Goal: Information Seeking & Learning: Understand process/instructions

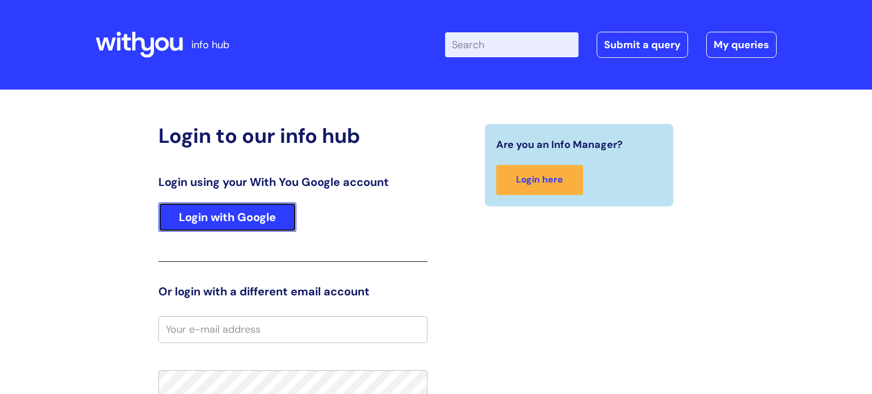
click at [261, 210] on link "Login with Google" at bounding box center [227, 218] width 138 height 30
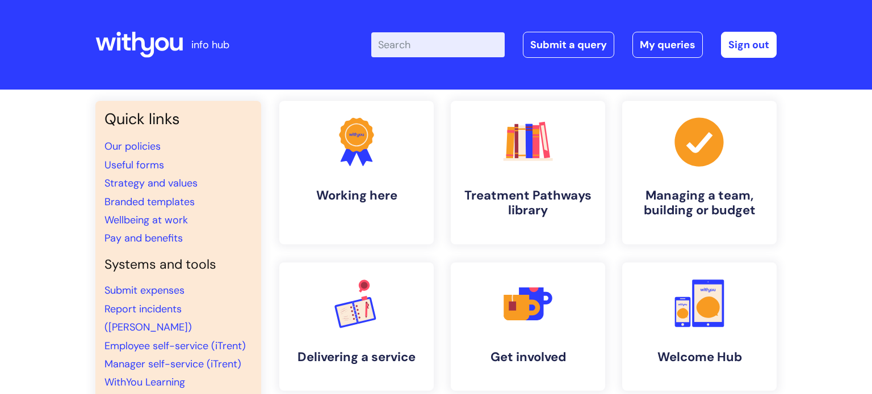
click at [410, 41] on input "Enter your search term here..." at bounding box center [437, 44] width 133 height 25
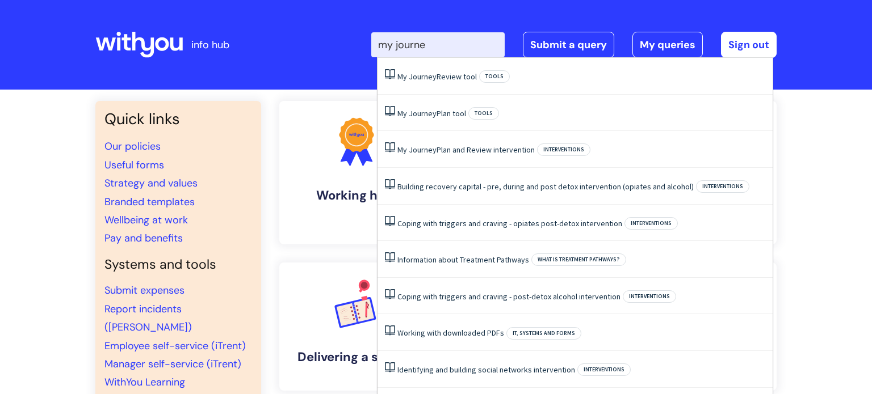
type input "my journey"
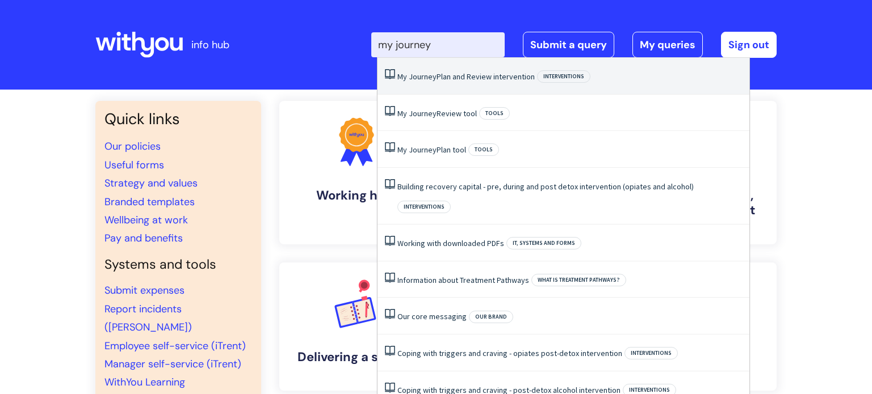
click at [435, 78] on link "My Journey Plan and Review intervention" at bounding box center [465, 77] width 137 height 10
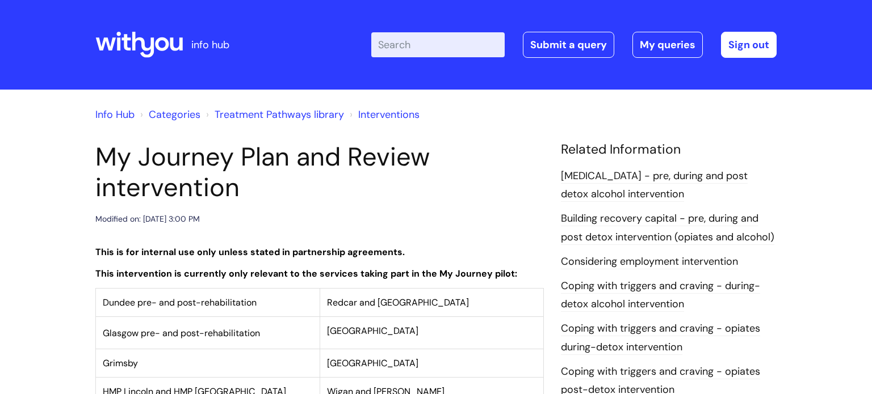
click at [501, 135] on div "Info Hub Categories Treatment Pathways library Interventions" at bounding box center [435, 121] width 681 height 41
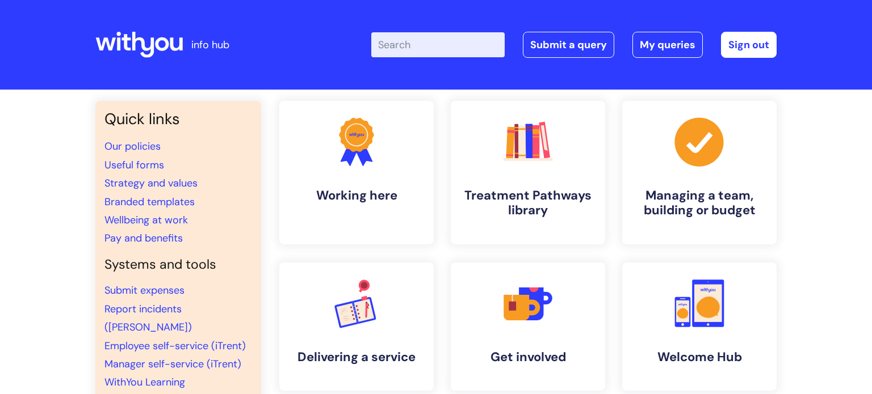
click at [401, 41] on input "Enter your search term here..." at bounding box center [437, 44] width 133 height 25
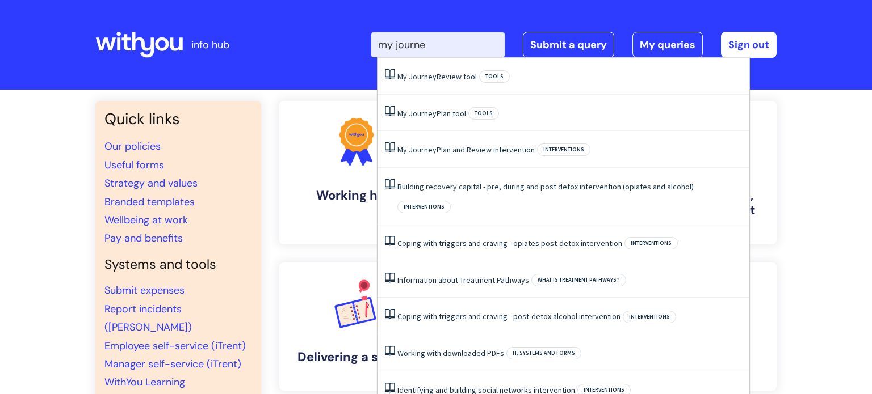
type input "my journey"
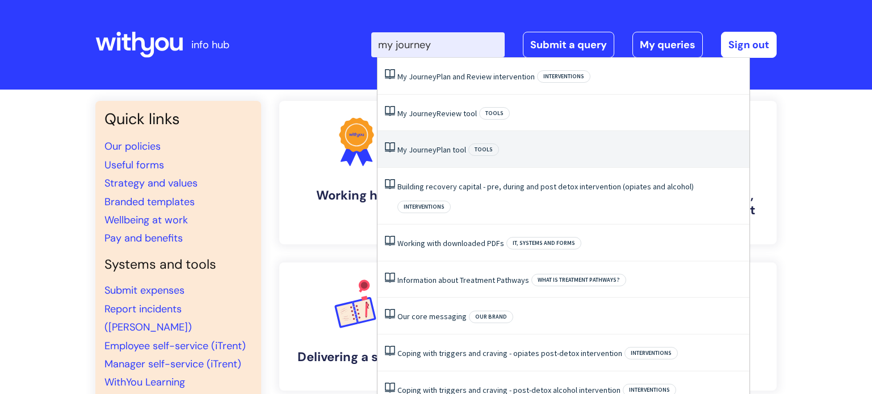
click at [431, 153] on span "Journey" at bounding box center [423, 150] width 28 height 10
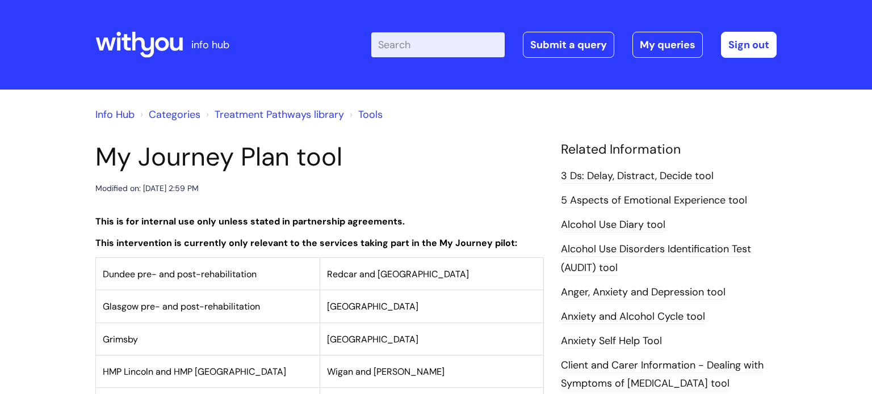
click at [460, 166] on h1 "My Journey Plan tool" at bounding box center [319, 157] width 448 height 31
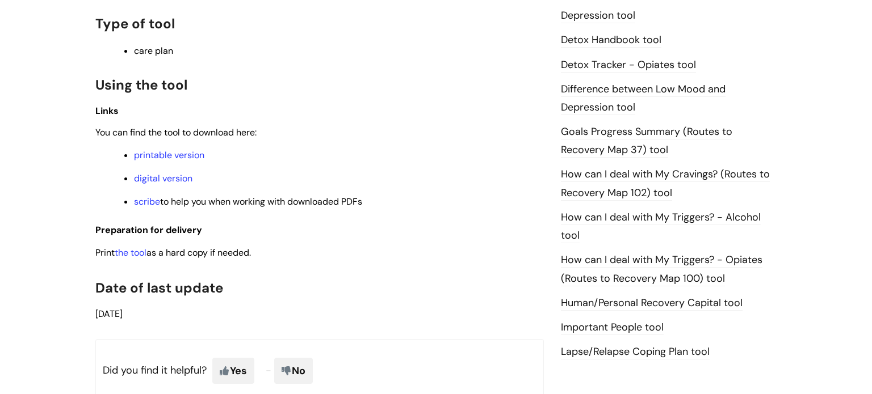
scroll to position [704, 0]
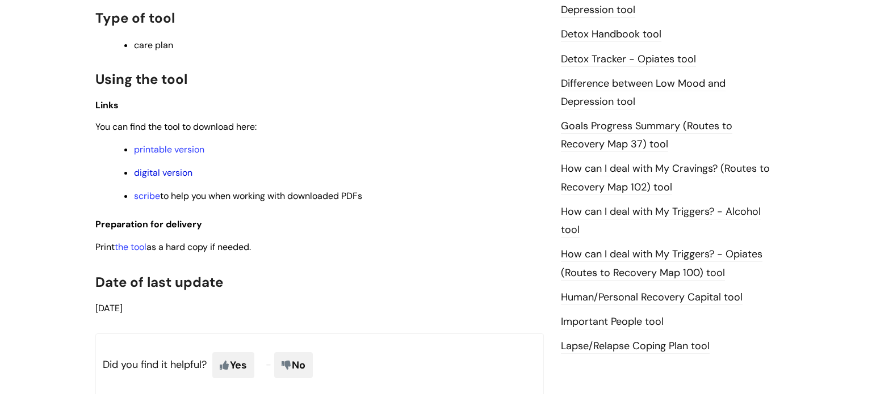
click at [180, 177] on link "digital version" at bounding box center [163, 173] width 58 height 12
